Goal: Register for event/course

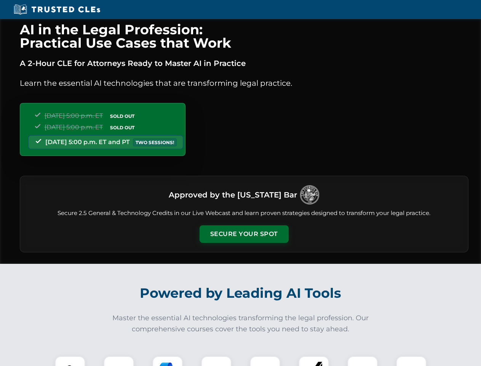
click at [244, 234] on button "Secure Your Spot" at bounding box center [244, 234] width 89 height 18
click at [70, 361] on img at bounding box center [70, 371] width 22 height 22
click at [119, 361] on div at bounding box center [119, 371] width 30 height 30
click at [168, 361] on div at bounding box center [167, 371] width 30 height 30
